Goal: Transaction & Acquisition: Purchase product/service

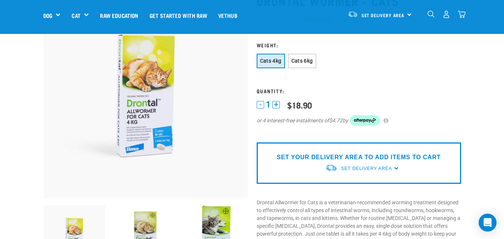
scroll to position [63, 0]
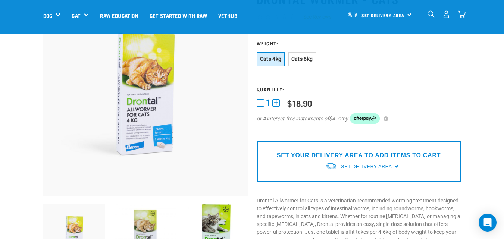
click at [163, 132] on img at bounding box center [145, 94] width 204 height 204
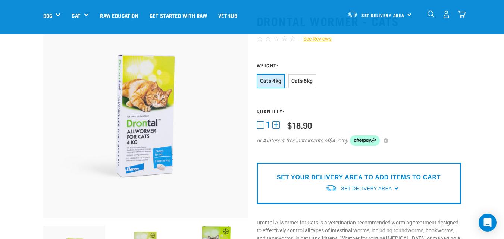
scroll to position [44, 0]
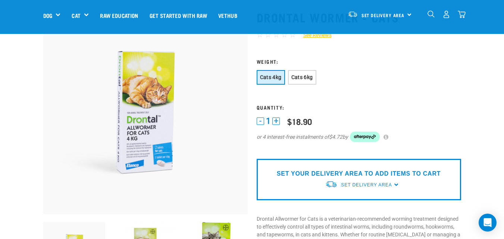
click at [152, 122] on img at bounding box center [145, 112] width 204 height 204
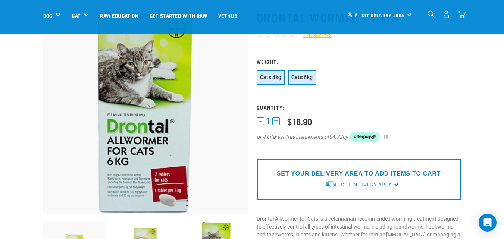
click at [303, 76] on span "Cats 6kg" at bounding box center [302, 77] width 22 height 6
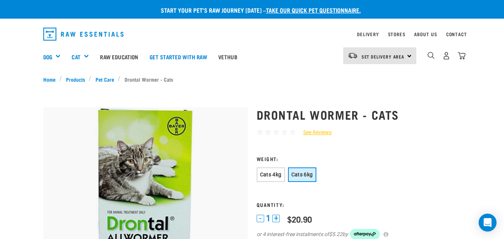
scroll to position [2, 0]
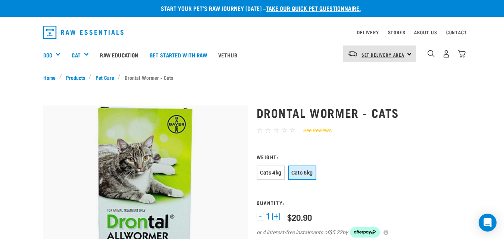
click at [388, 54] on span "Set Delivery Area" at bounding box center [382, 54] width 43 height 3
click at [370, 73] on link "[GEOGRAPHIC_DATA]" at bounding box center [379, 75] width 72 height 16
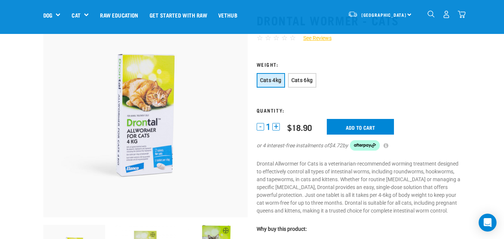
scroll to position [58, 0]
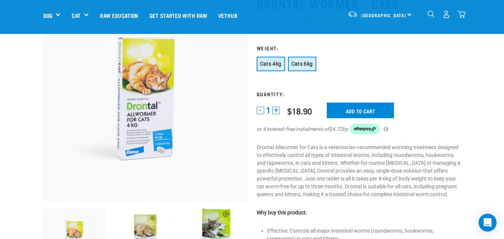
click at [300, 66] on span "Cats 6kg" at bounding box center [302, 64] width 22 height 6
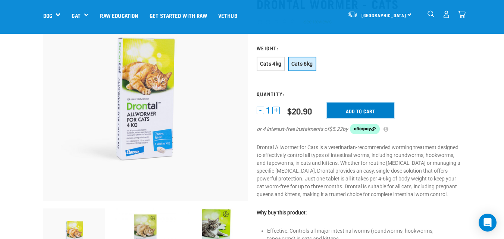
click at [367, 105] on input "Add to cart" at bounding box center [360, 111] width 67 height 16
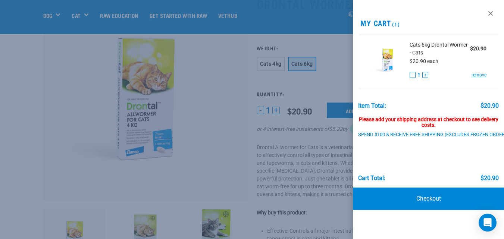
click at [287, 23] on div at bounding box center [252, 119] width 504 height 239
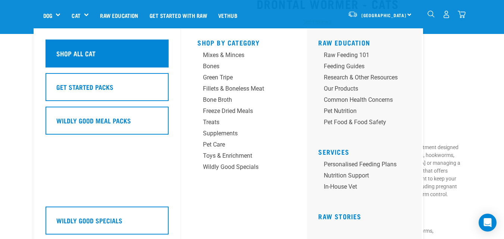
click at [113, 66] on div "Shop All Cat" at bounding box center [107, 54] width 123 height 28
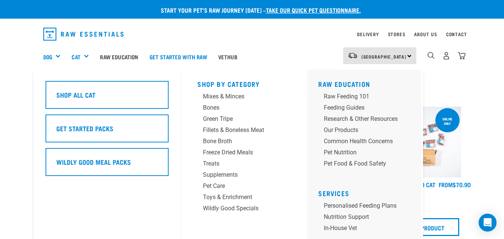
click at [87, 58] on div "Cat" at bounding box center [83, 57] width 23 height 30
click at [213, 187] on div "Pet Care" at bounding box center [238, 186] width 70 height 9
